Goal: Find contact information: Find contact information

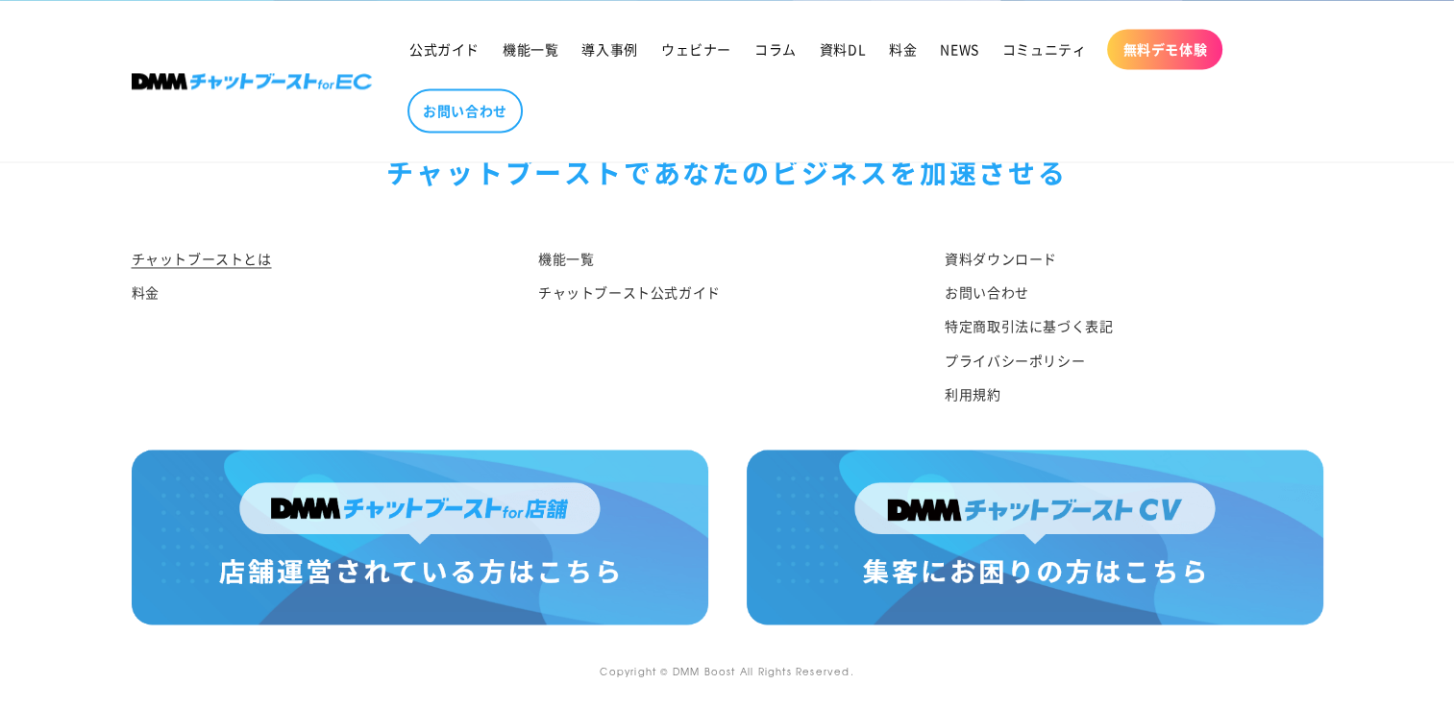
scroll to position [10157, 0]
click at [1027, 316] on link "特定商取引法に基づく表記" at bounding box center [1028, 326] width 168 height 34
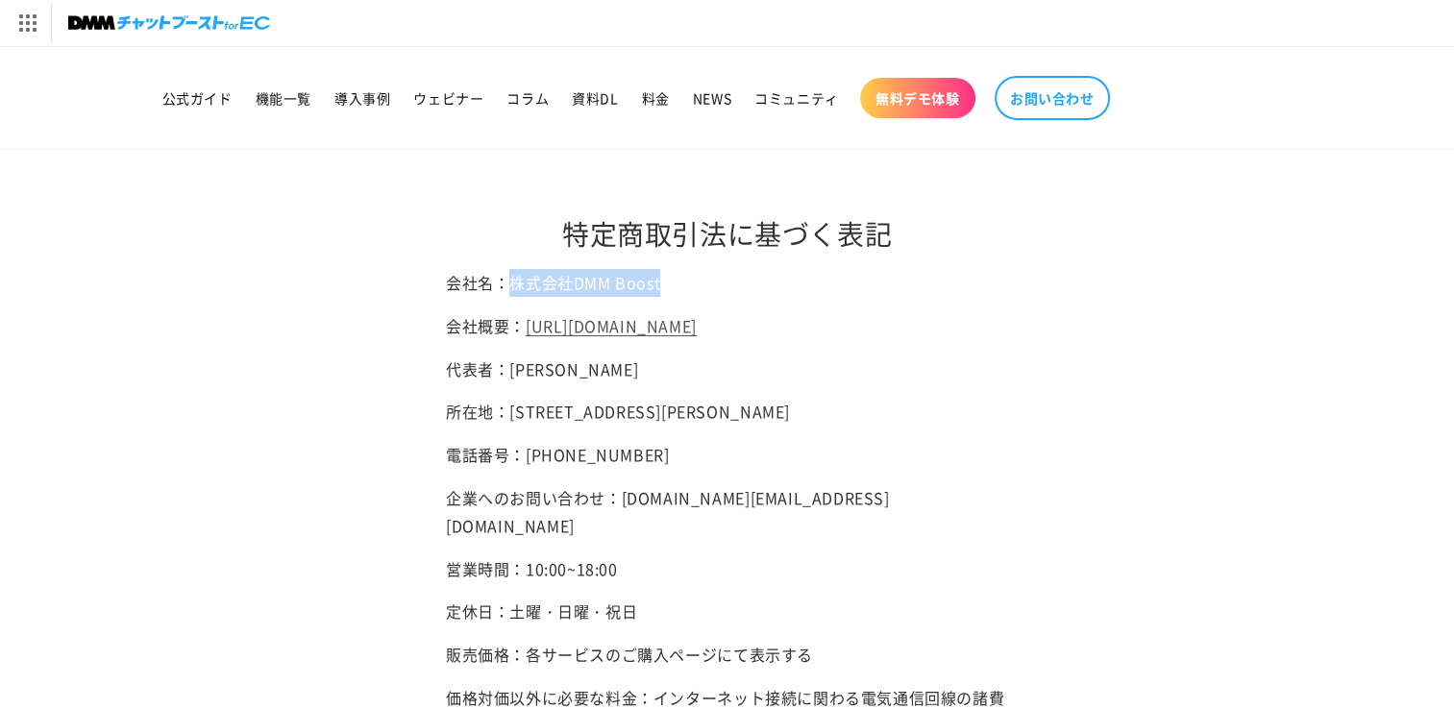
drag, startPoint x: 676, startPoint y: 285, endPoint x: 512, endPoint y: 284, distance: 164.3
click at [512, 284] on p "会社名：株式会社DMM Boost" at bounding box center [727, 283] width 562 height 28
copy p "株式会社DMM Boost"
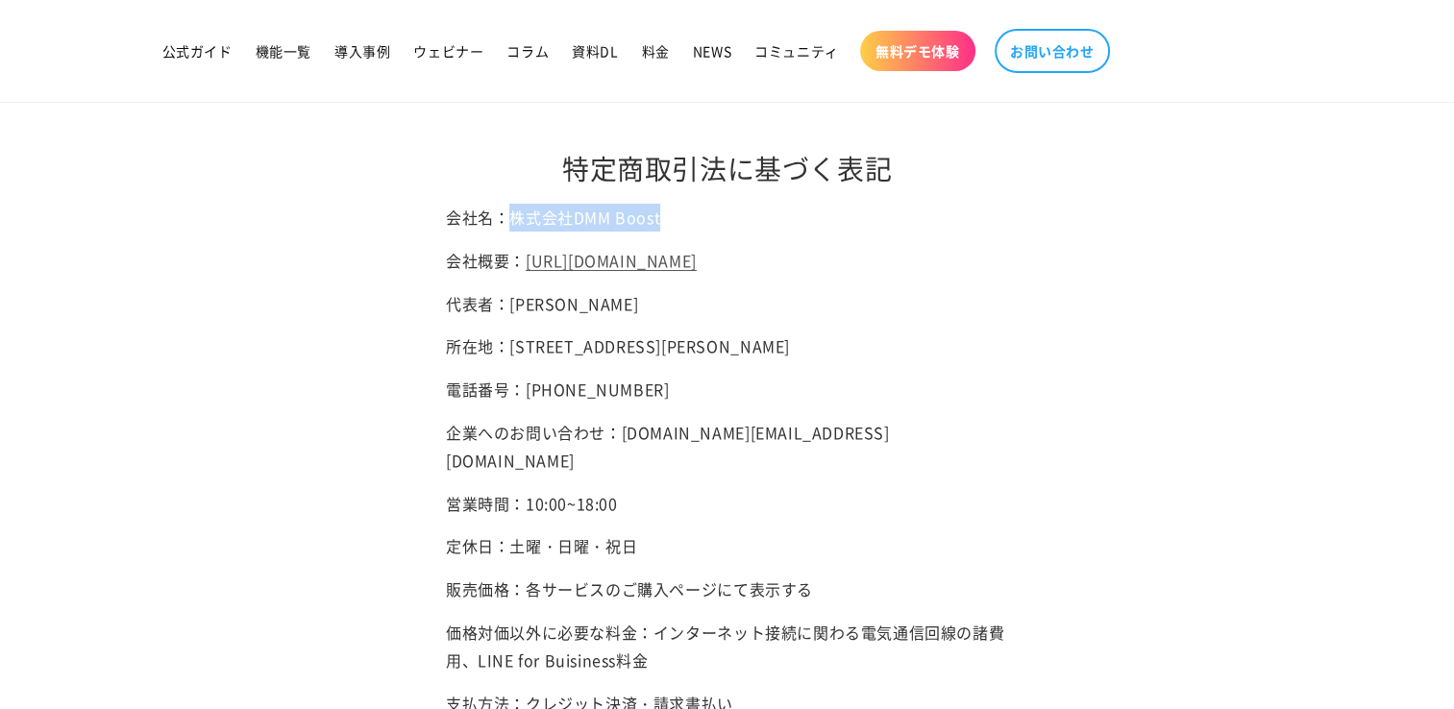
scroll to position [96, 0]
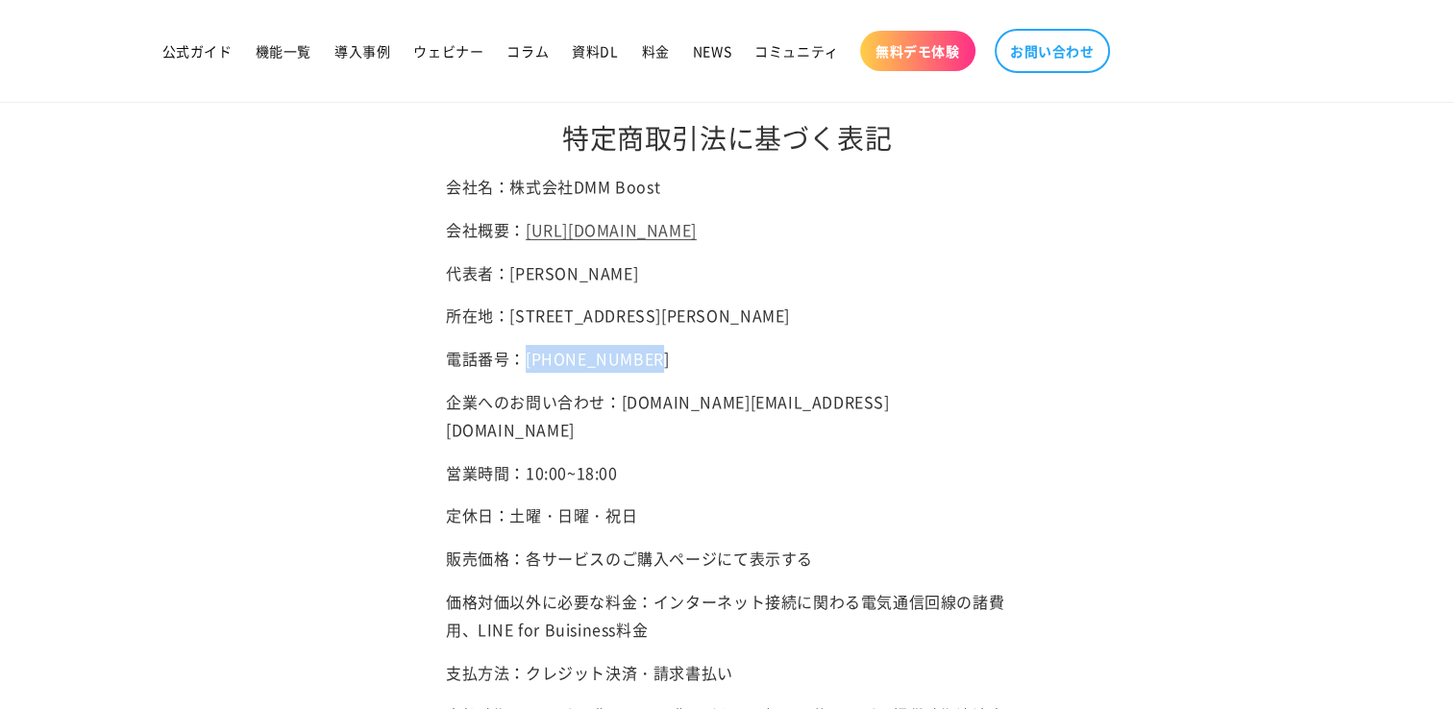
drag, startPoint x: 649, startPoint y: 415, endPoint x: 526, endPoint y: 417, distance: 123.0
click at [526, 373] on p "電話番号：[PHONE_NUMBER]" at bounding box center [727, 359] width 562 height 28
copy p "[PHONE_NUMBER]"
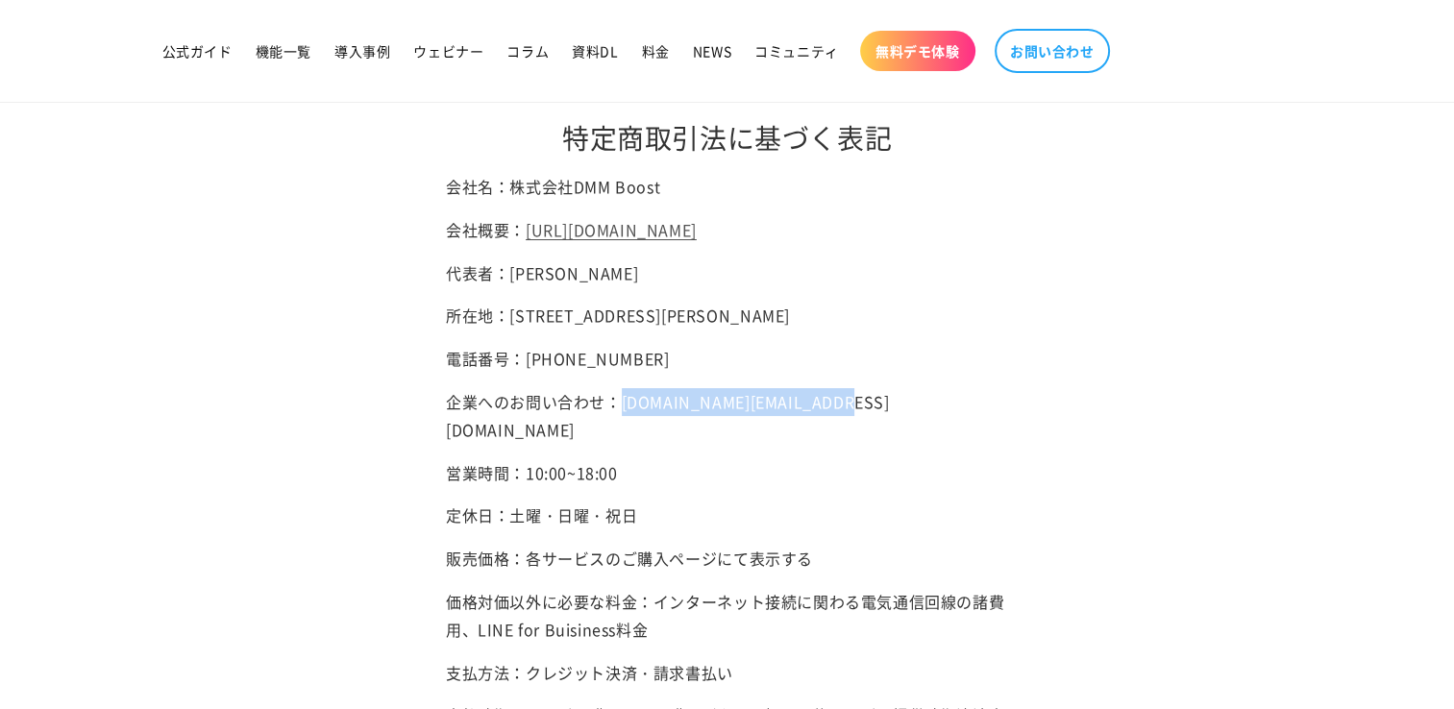
drag, startPoint x: 842, startPoint y: 457, endPoint x: 621, endPoint y: 460, distance: 221.0
click at [621, 444] on p "企業へのお問い合わせ：[DOMAIN_NAME][EMAIL_ADDRESS][DOMAIN_NAME]" at bounding box center [727, 416] width 562 height 56
copy p "[DOMAIN_NAME][EMAIL_ADDRESS][DOMAIN_NAME]"
click at [1071, 43] on span "お問い合わせ" at bounding box center [1052, 50] width 85 height 17
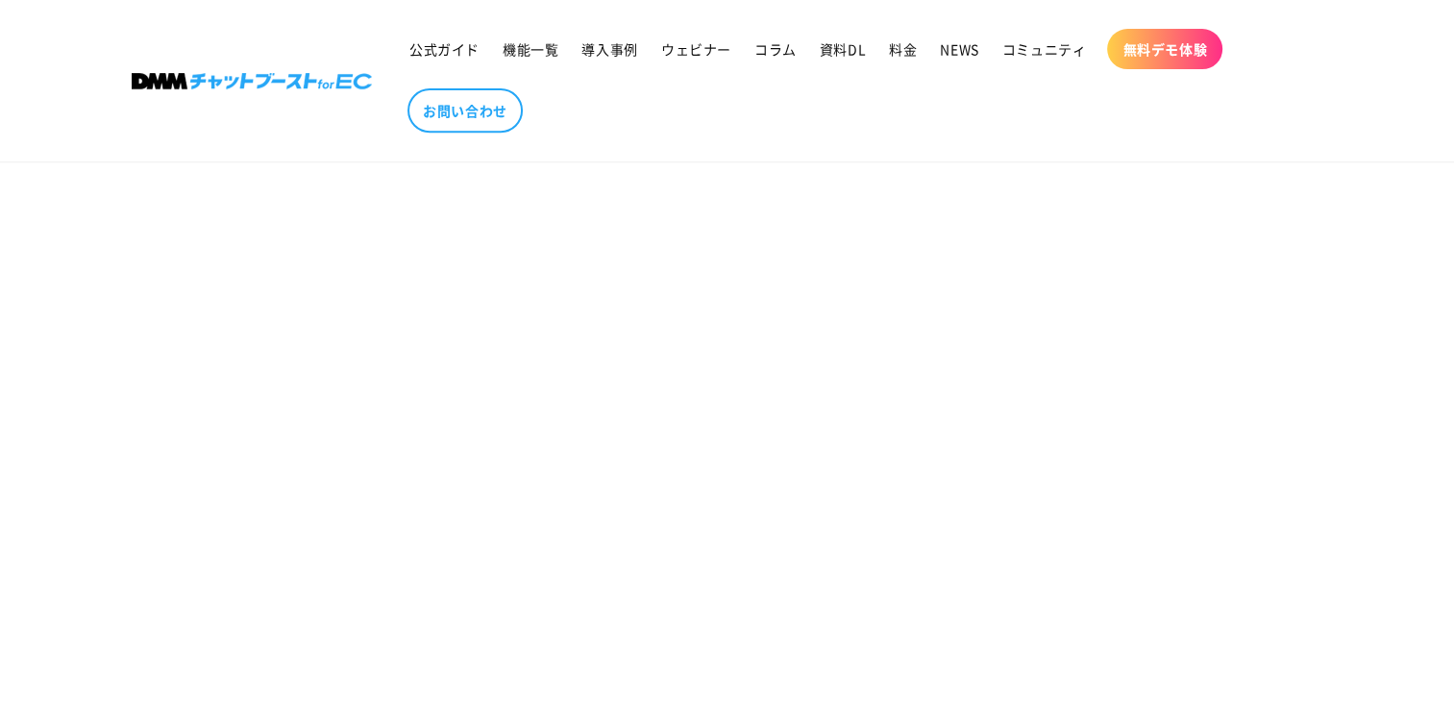
scroll to position [961, 0]
